Goal: Check status: Check status

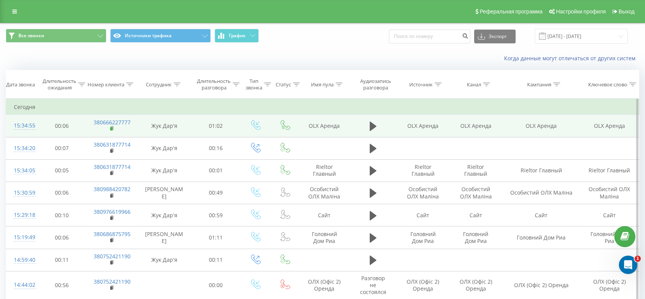
click at [113, 129] on rect at bounding box center [111, 128] width 2 height 3
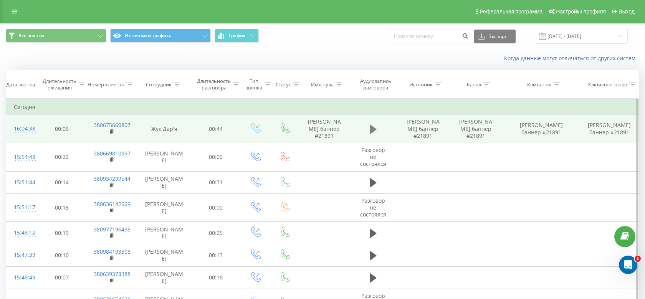
click at [374, 128] on icon at bounding box center [373, 128] width 7 height 9
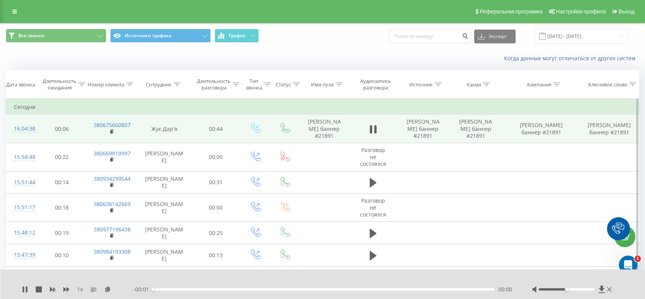
click at [257, 287] on div "- 00:01 00:00 00:00" at bounding box center [323, 290] width 380 height 8
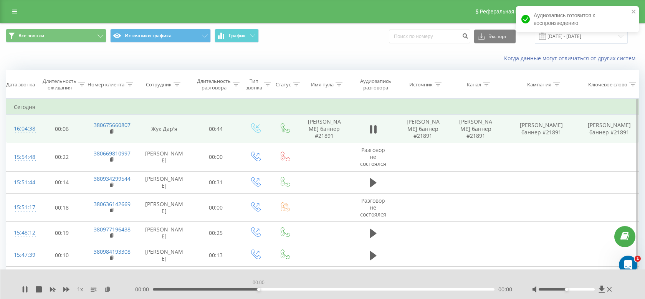
click at [257, 289] on div "00:00" at bounding box center [324, 289] width 342 height 2
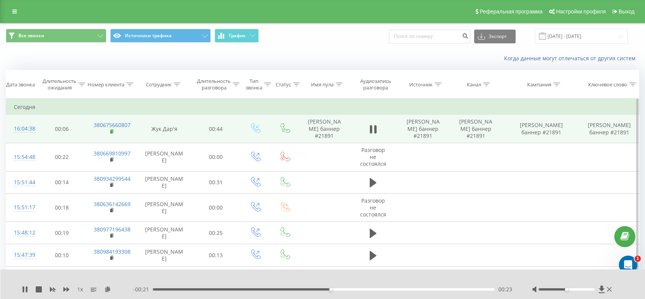
click at [113, 133] on icon at bounding box center [112, 130] width 3 height 3
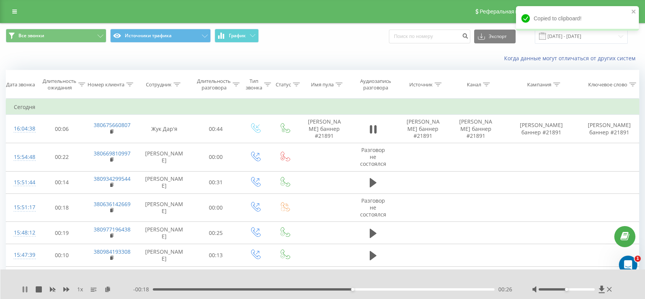
click at [25, 292] on icon at bounding box center [25, 290] width 6 height 6
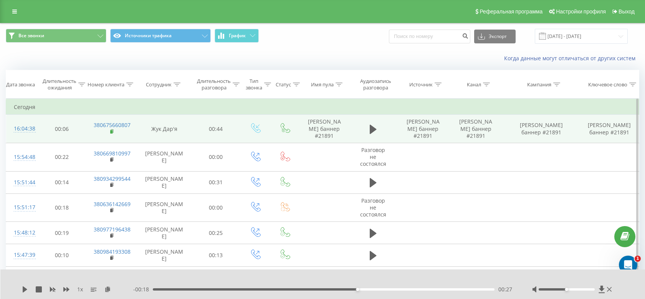
click at [113, 133] on icon at bounding box center [112, 130] width 3 height 3
